Goal: Transaction & Acquisition: Purchase product/service

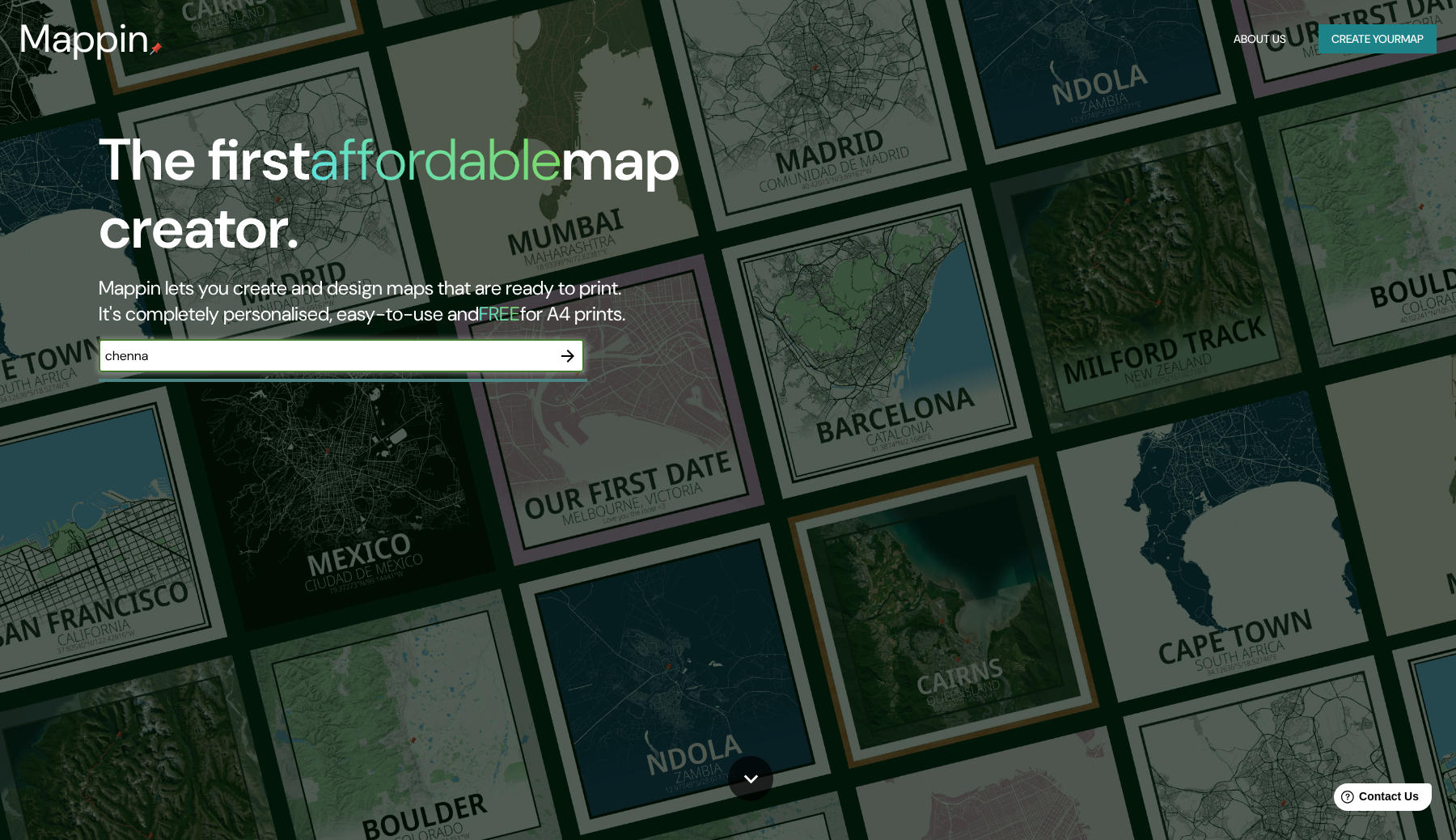
type input "[GEOGRAPHIC_DATA]"
click at [565, 355] on icon "button" at bounding box center [567, 356] width 19 height 19
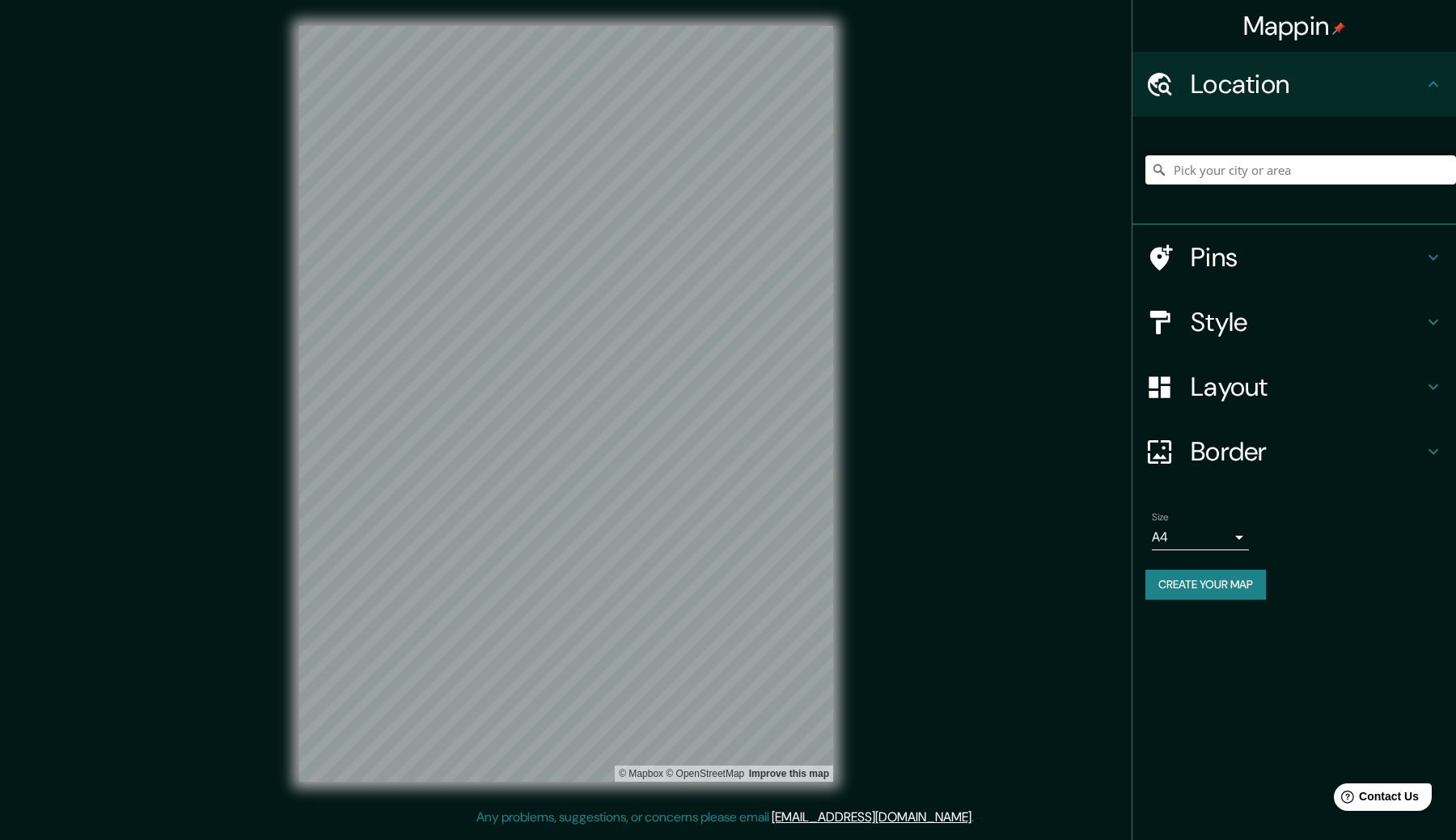
click at [1285, 325] on h4 "Style" at bounding box center [1307, 321] width 233 height 32
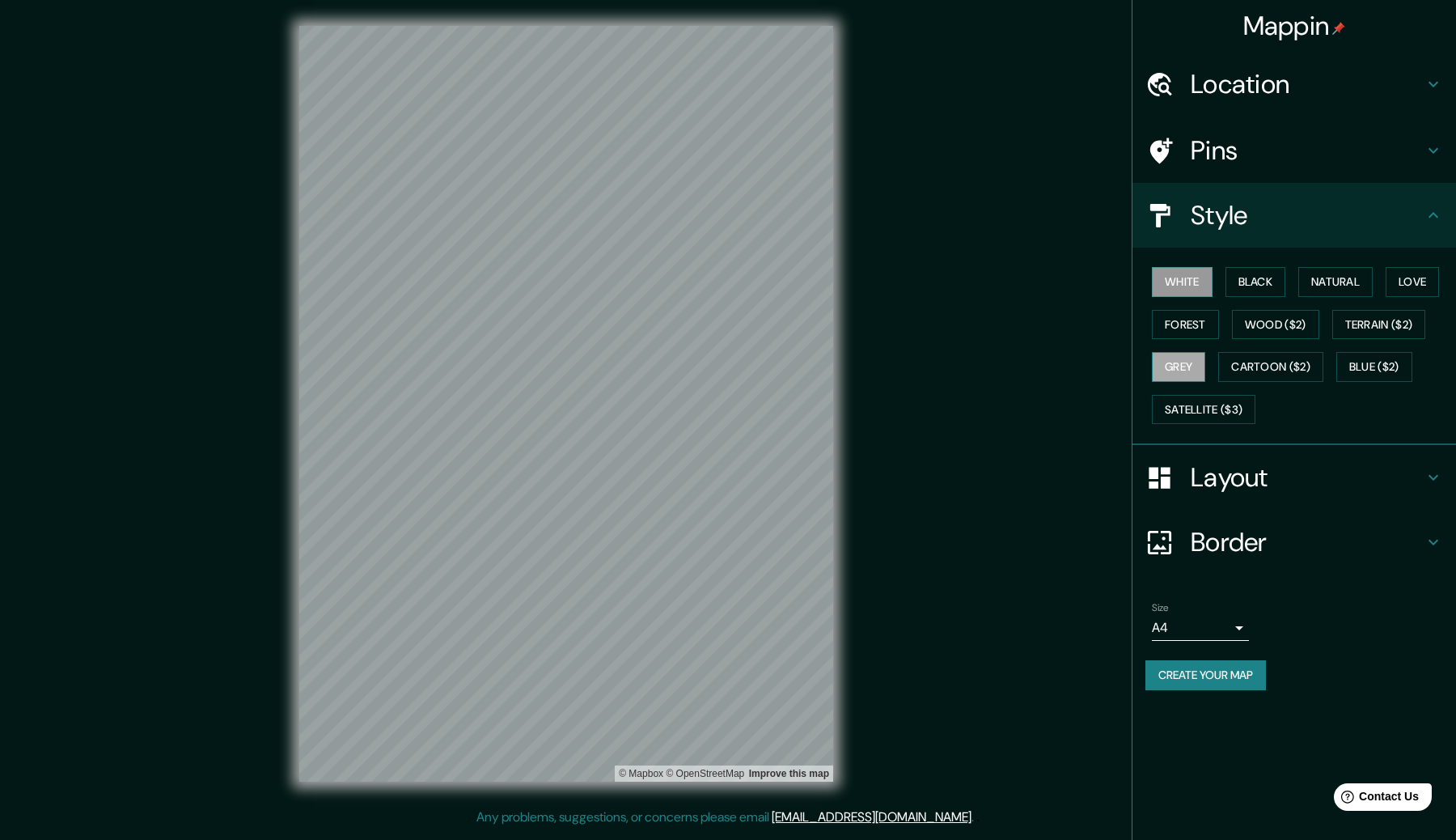
click at [1194, 376] on button "Grey" at bounding box center [1179, 367] width 53 height 30
click at [1201, 321] on button "Forest" at bounding box center [1185, 325] width 67 height 30
click at [1382, 318] on button "Terrain ($2)" at bounding box center [1379, 325] width 94 height 30
click at [1421, 275] on button "Love" at bounding box center [1413, 282] width 53 height 30
click at [1391, 367] on button "Blue ($2)" at bounding box center [1375, 367] width 76 height 30
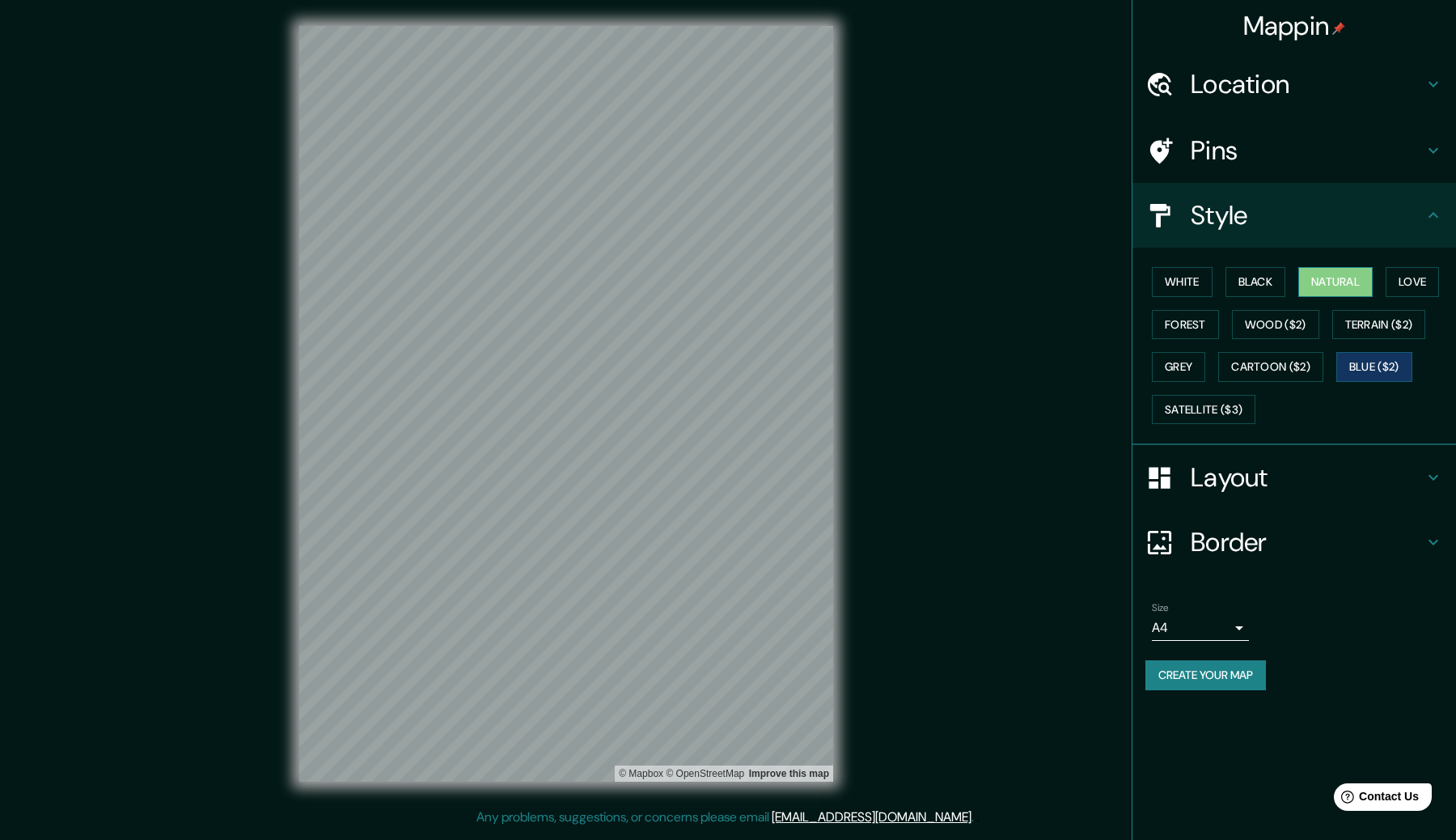
click at [1347, 288] on button "Natural" at bounding box center [1335, 282] width 74 height 30
click at [1196, 326] on button "Forest" at bounding box center [1185, 325] width 67 height 30
click at [1187, 270] on button "White" at bounding box center [1183, 282] width 60 height 30
click at [1191, 369] on button "Grey" at bounding box center [1179, 367] width 53 height 30
click at [1204, 320] on button "Forest" at bounding box center [1185, 325] width 67 height 30
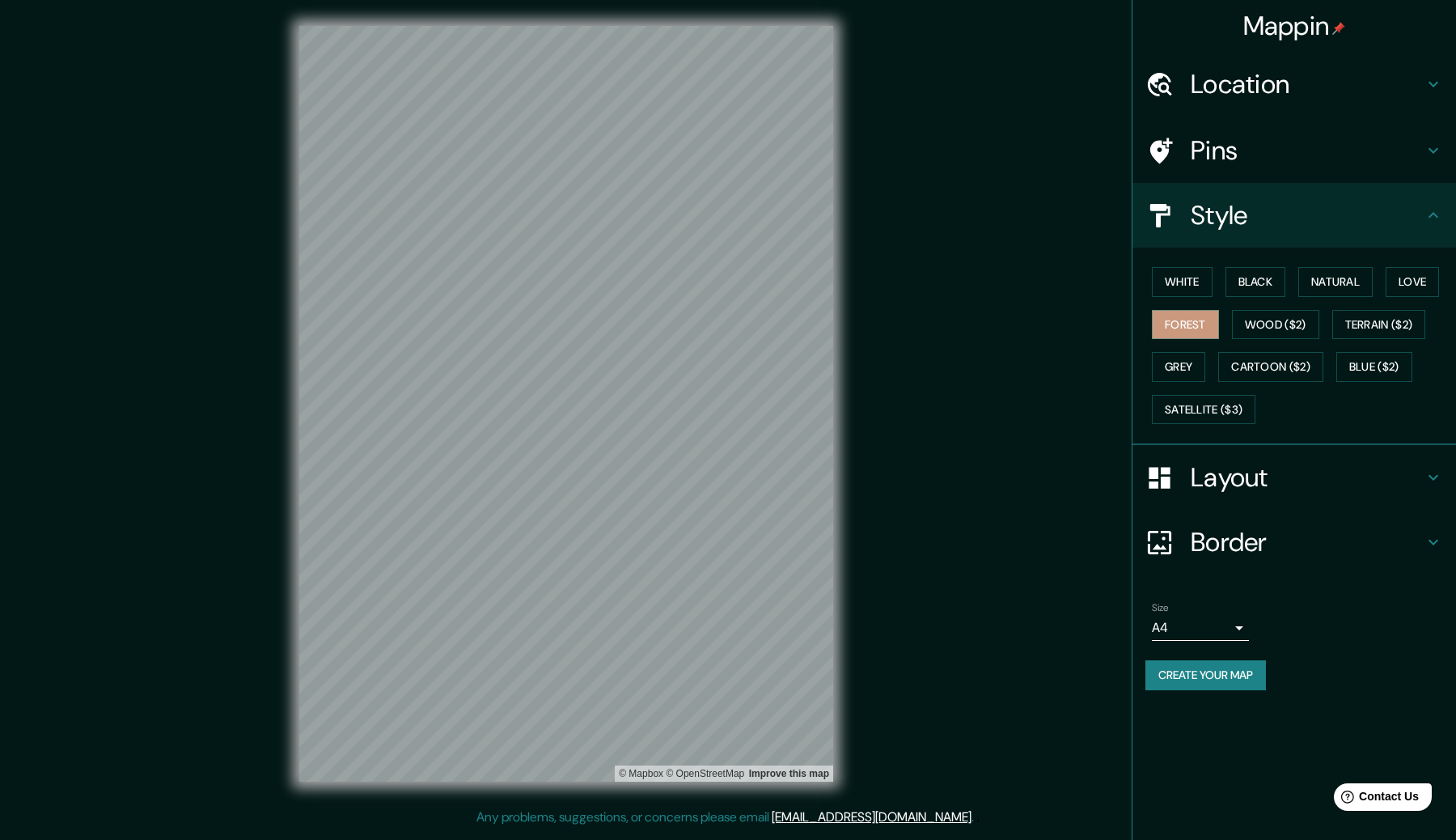
click at [1241, 131] on div "Pins" at bounding box center [1295, 150] width 324 height 65
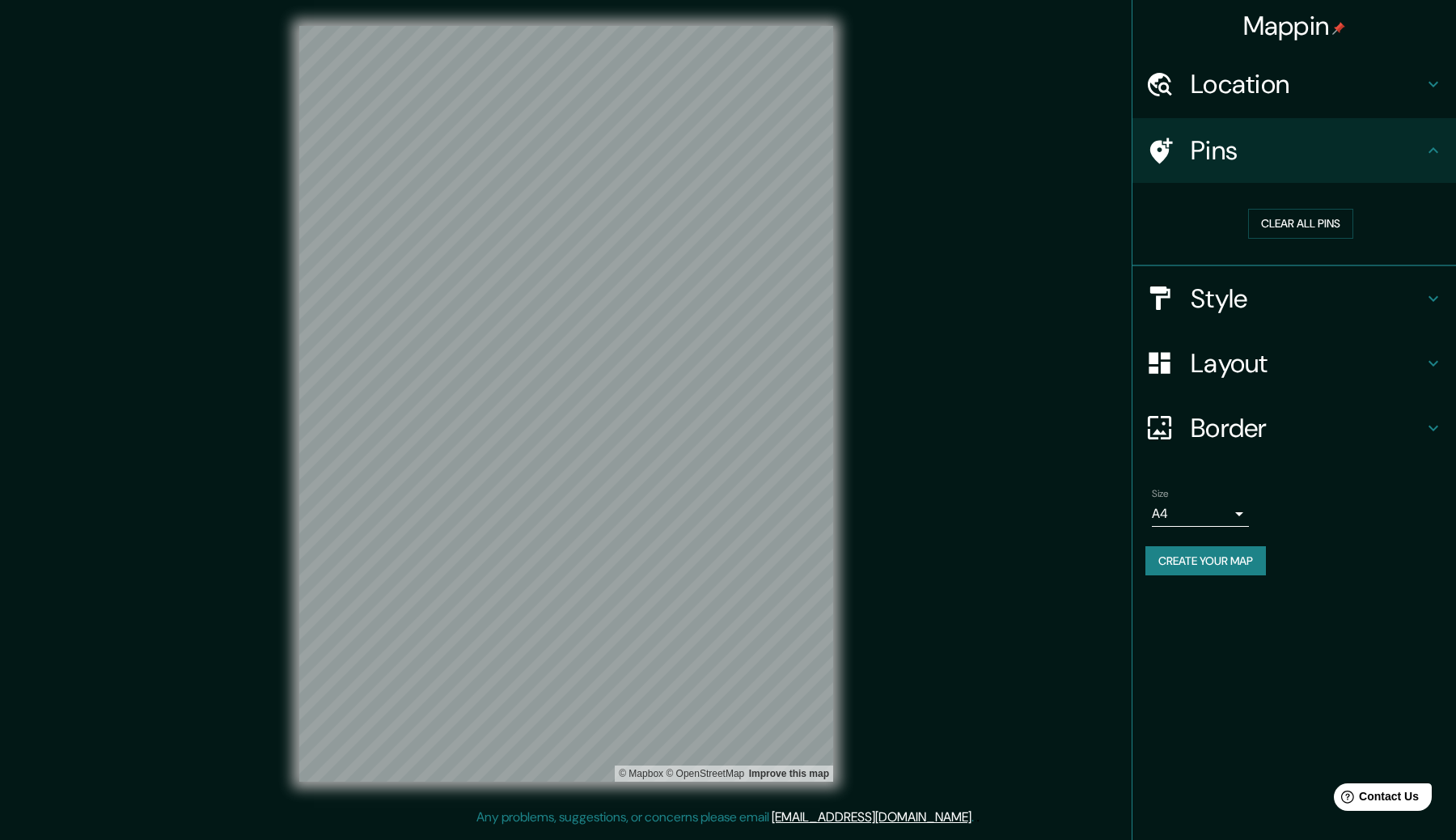
click at [1274, 165] on h4 "Pins" at bounding box center [1307, 150] width 233 height 32
click at [1282, 175] on div "Pins" at bounding box center [1295, 150] width 324 height 65
click at [1251, 81] on h4 "Location" at bounding box center [1307, 83] width 233 height 32
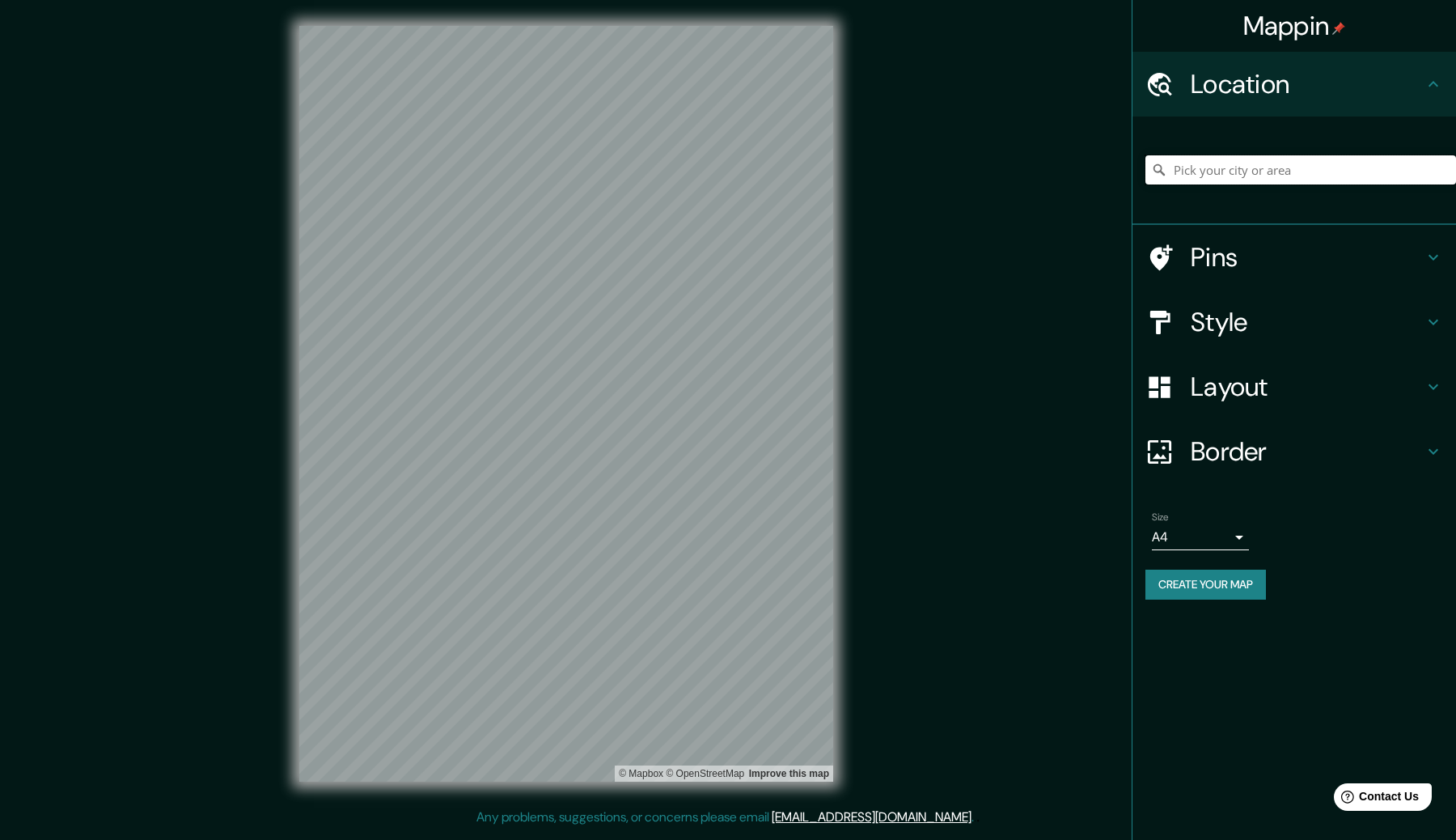
click at [1219, 166] on input "Pick your city or area" at bounding box center [1301, 170] width 311 height 29
type input "c"
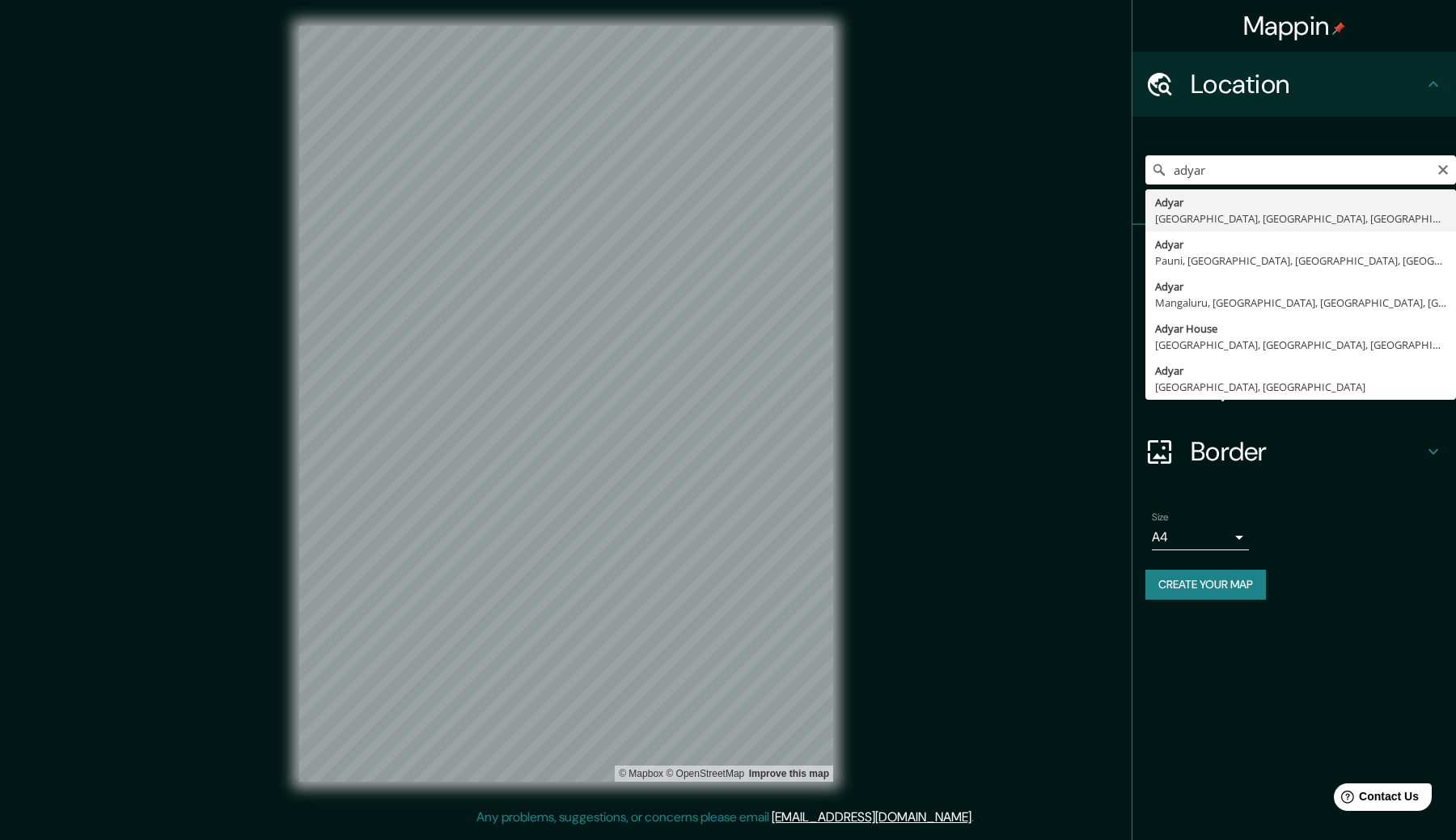
type input "[GEOGRAPHIC_DATA], [GEOGRAPHIC_DATA], [GEOGRAPHIC_DATA], [GEOGRAPHIC_DATA], [GE…"
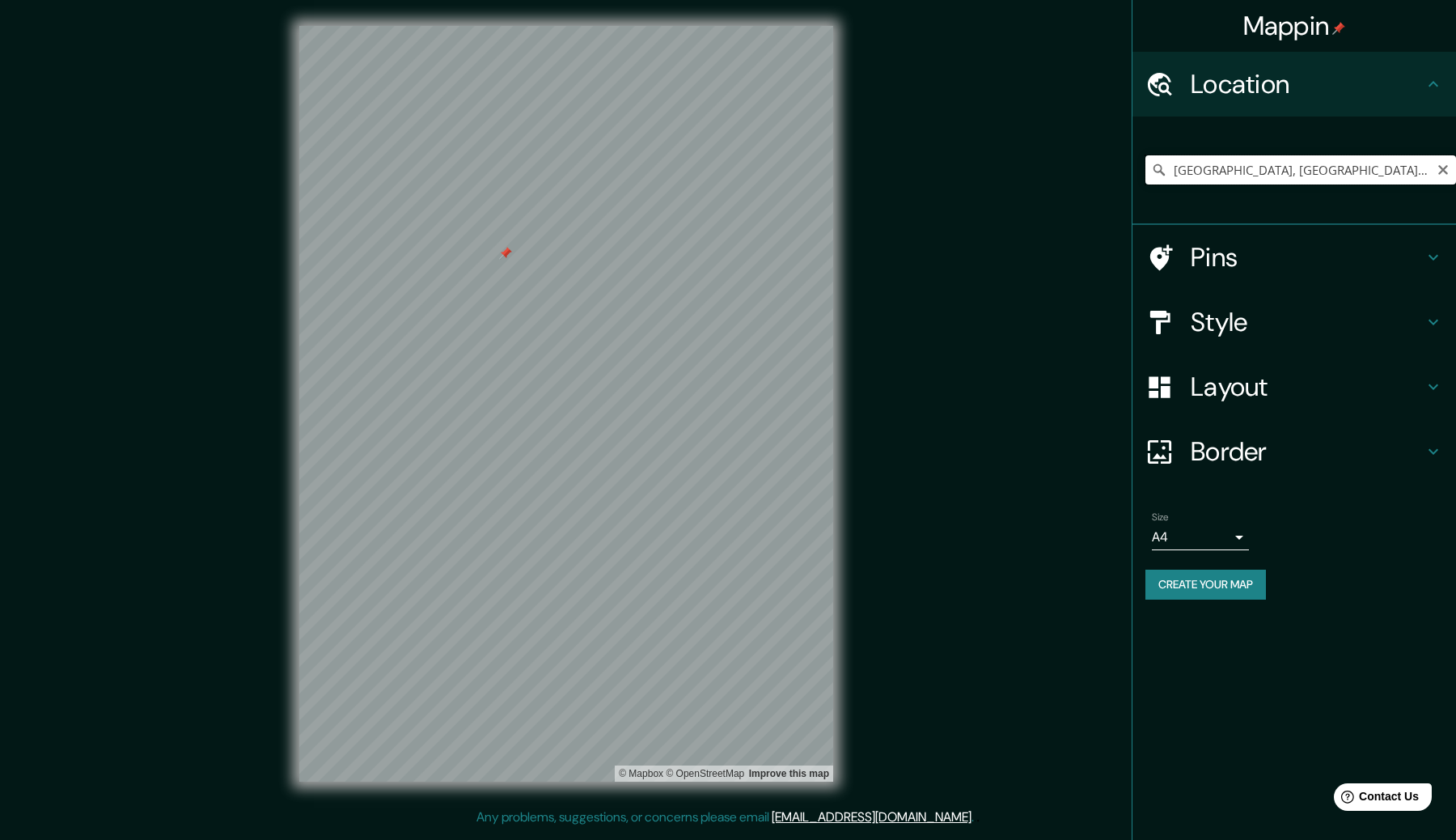
click at [1197, 161] on input "[GEOGRAPHIC_DATA], [GEOGRAPHIC_DATA], [GEOGRAPHIC_DATA], [GEOGRAPHIC_DATA], [GE…" at bounding box center [1301, 170] width 311 height 29
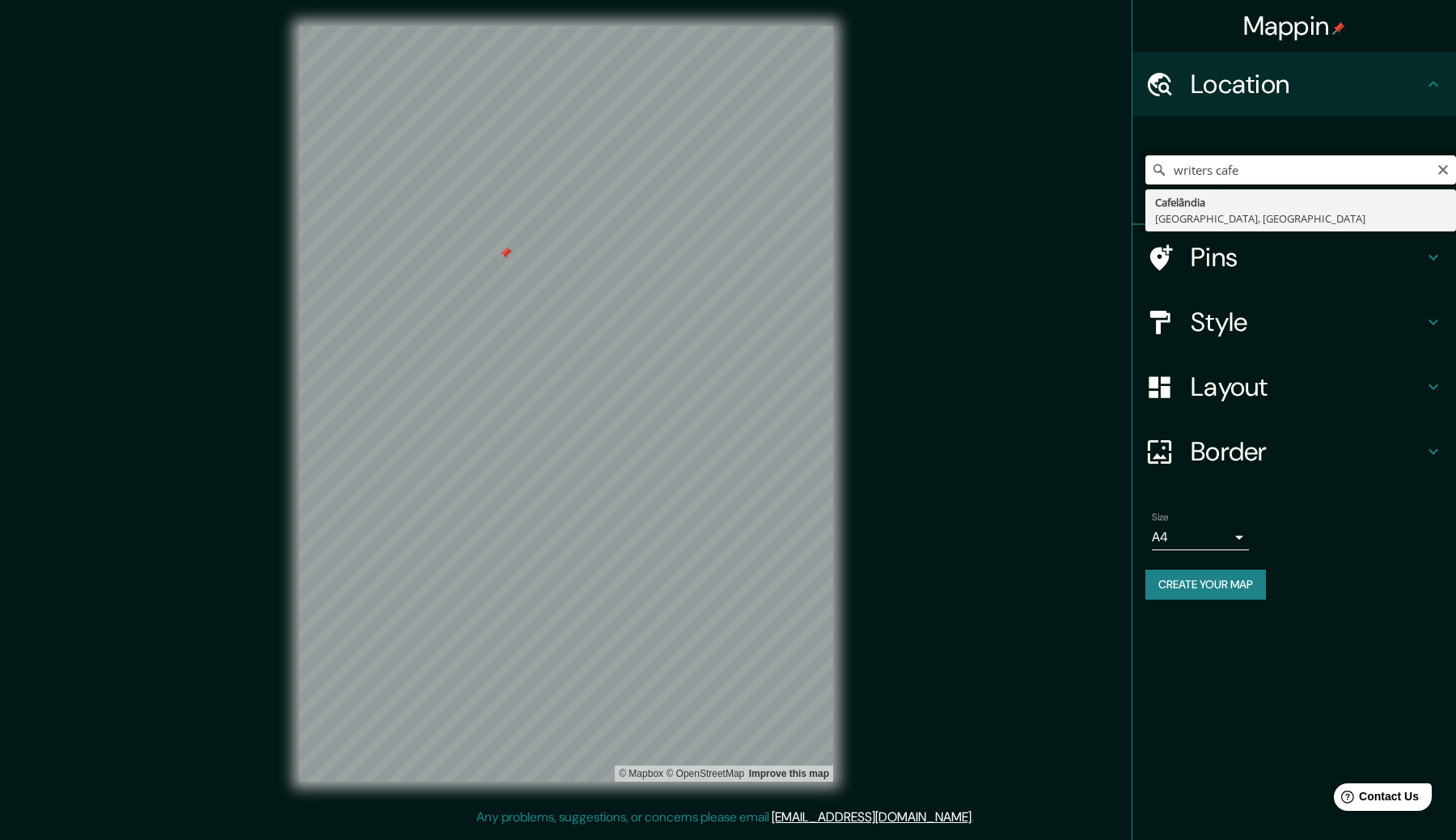
click at [1205, 172] on input "writers cafe" at bounding box center [1301, 170] width 311 height 29
click at [1266, 176] on input "writer's cafe" at bounding box center [1301, 170] width 311 height 29
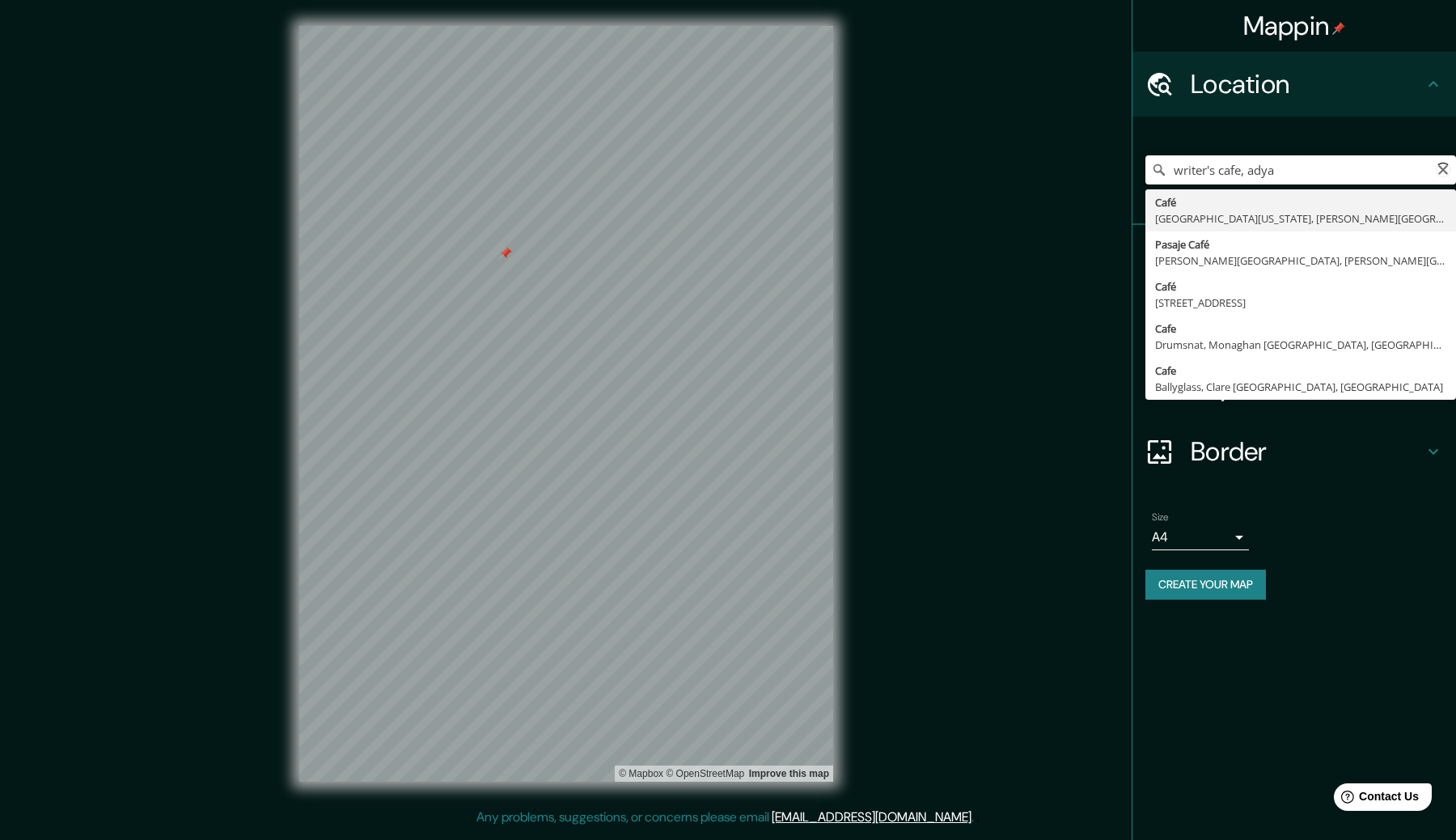
type input "writer's cafe, adyar"
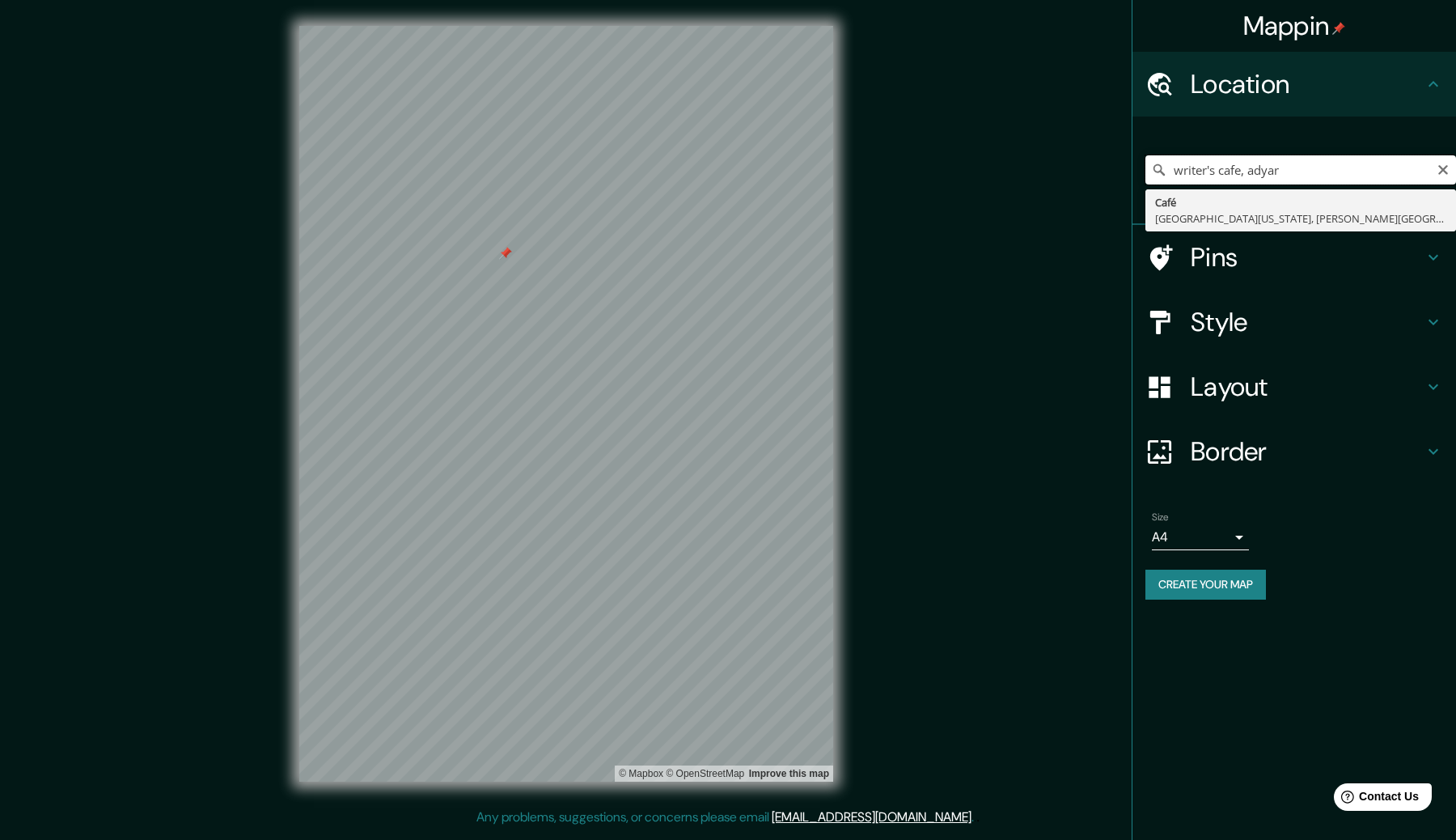
click at [1287, 176] on input "writer's cafe, adyar" at bounding box center [1301, 170] width 311 height 29
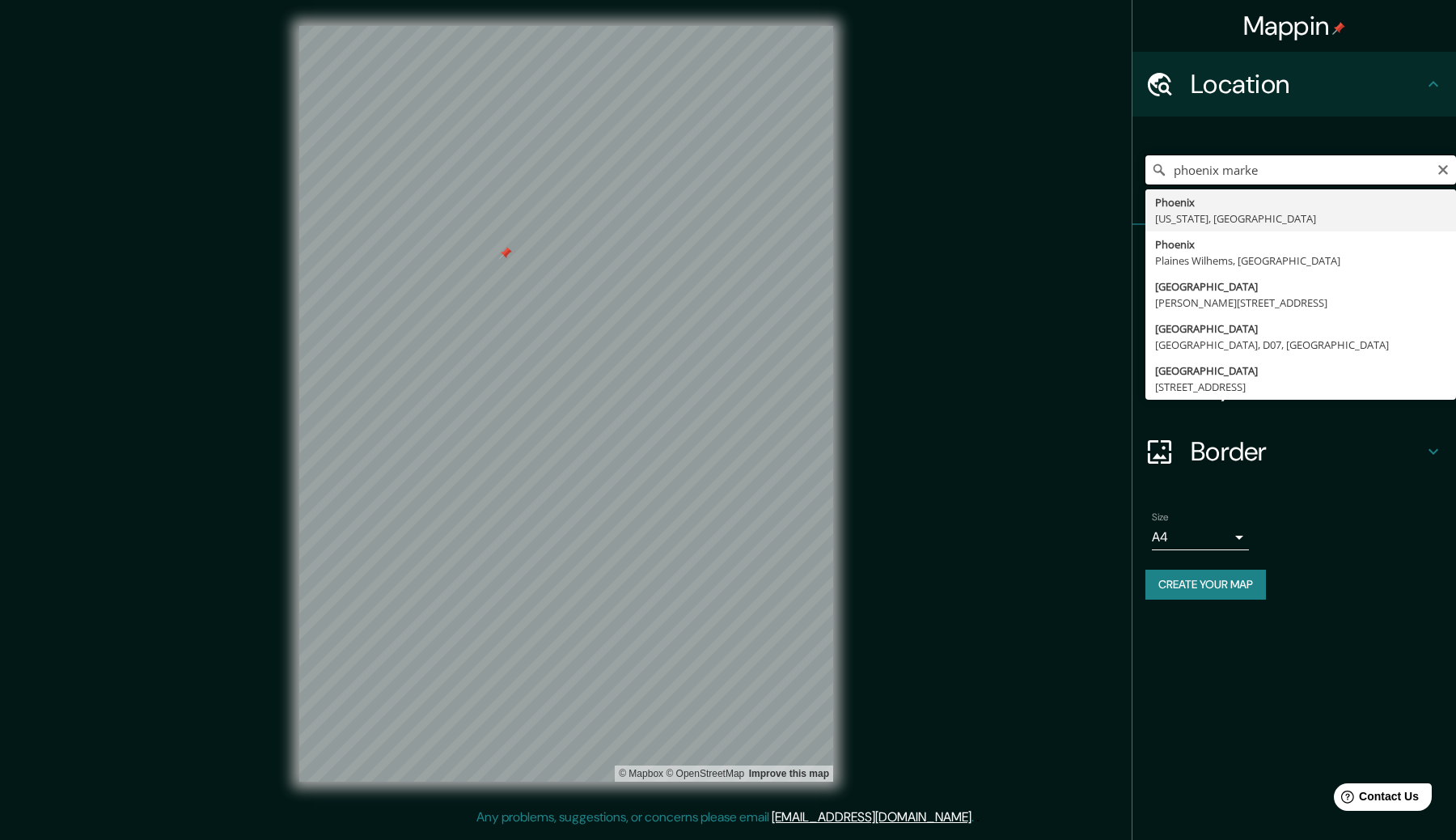
type input "phoenix market"
